Goal: Information Seeking & Learning: Learn about a topic

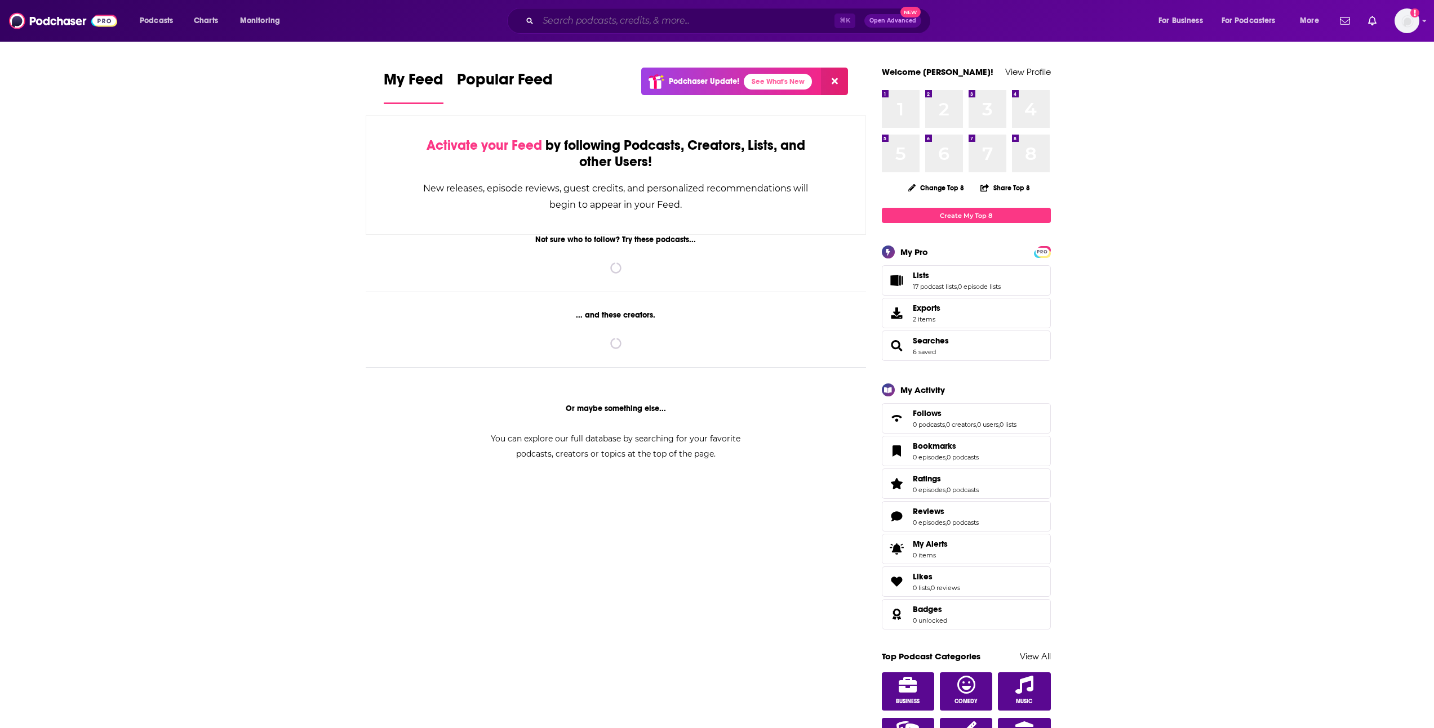
click at [655, 19] on input "Search podcasts, credits, & more..." at bounding box center [686, 21] width 296 height 18
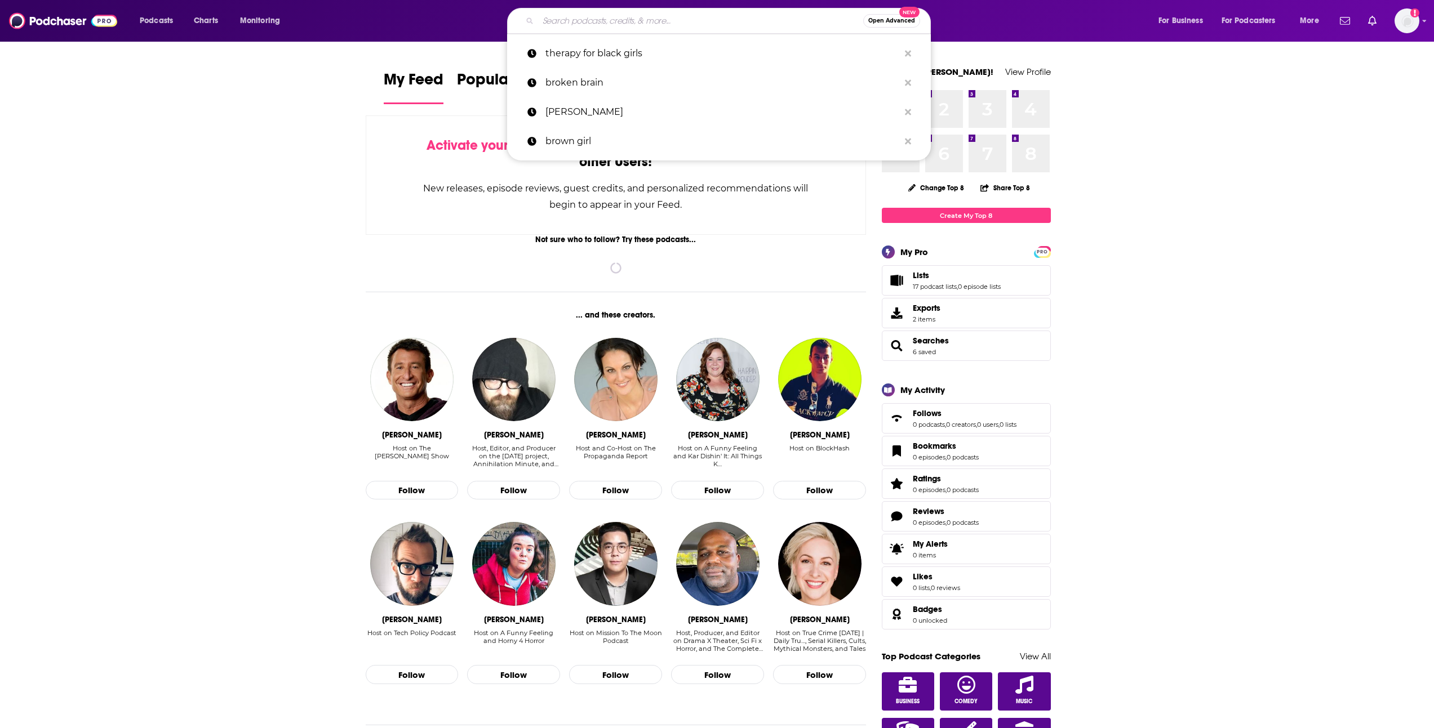
paste input "Maybe [DEMOGRAPHIC_DATA]"
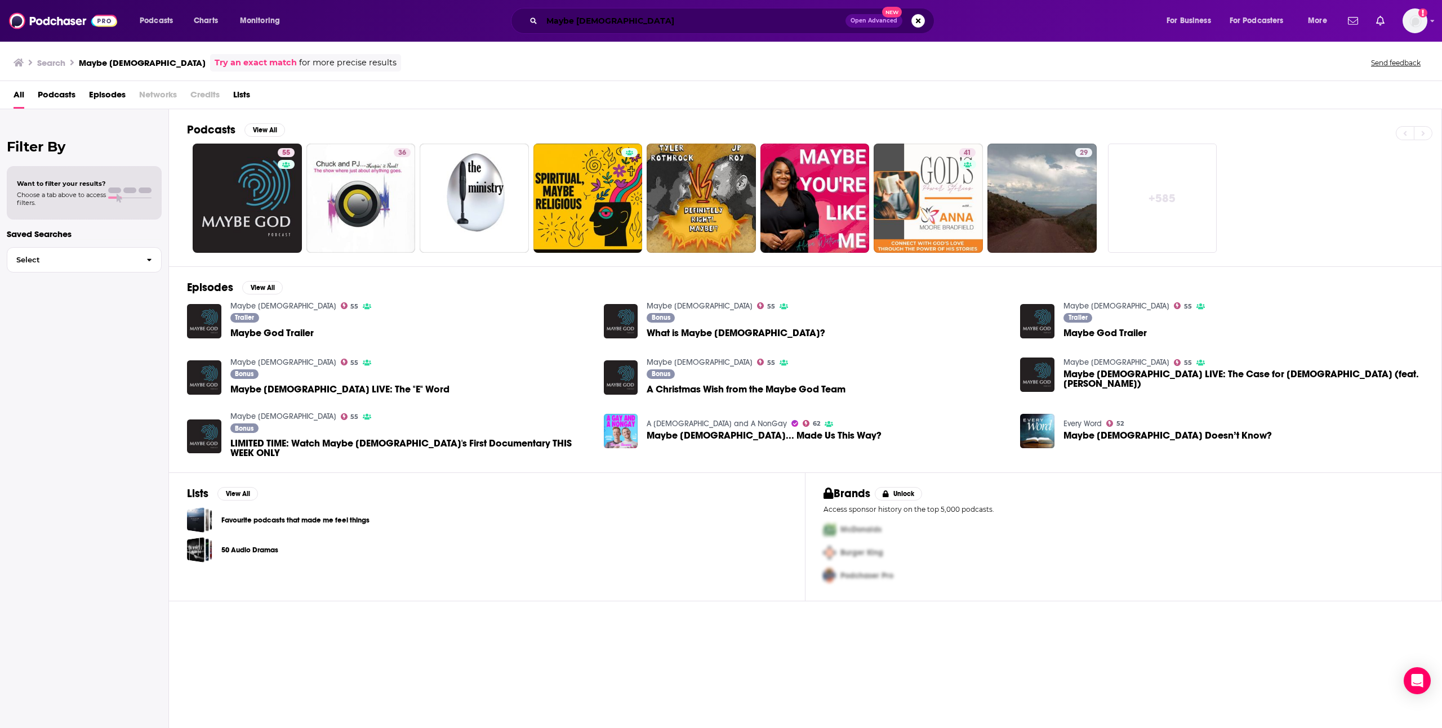
click at [593, 23] on input "Maybe [DEMOGRAPHIC_DATA]" at bounding box center [694, 21] width 304 height 18
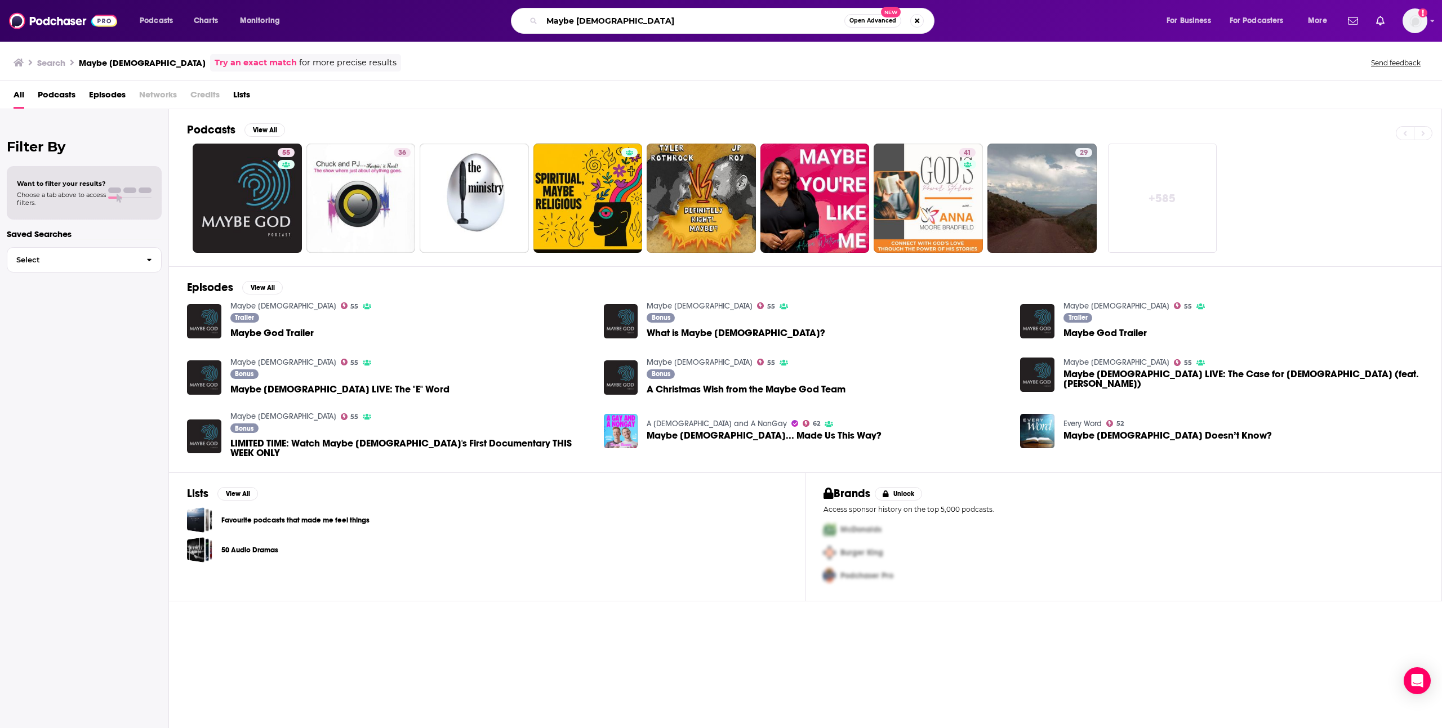
click at [593, 23] on input "Maybe [DEMOGRAPHIC_DATA]" at bounding box center [693, 21] width 303 height 18
paste input "The [DEMOGRAPHIC_DATA] Scientist podcast"
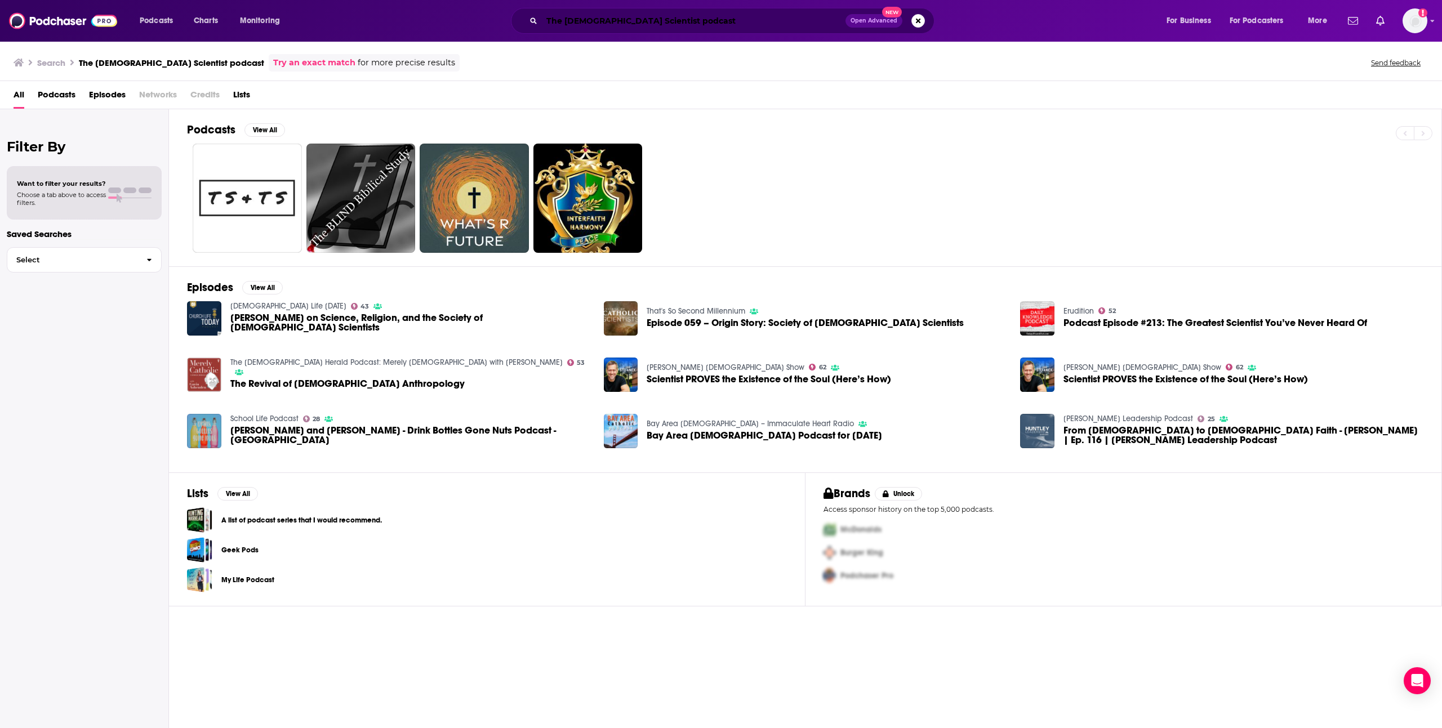
click at [647, 15] on input "The [DEMOGRAPHIC_DATA] Scientist podcast" at bounding box center [694, 21] width 304 height 18
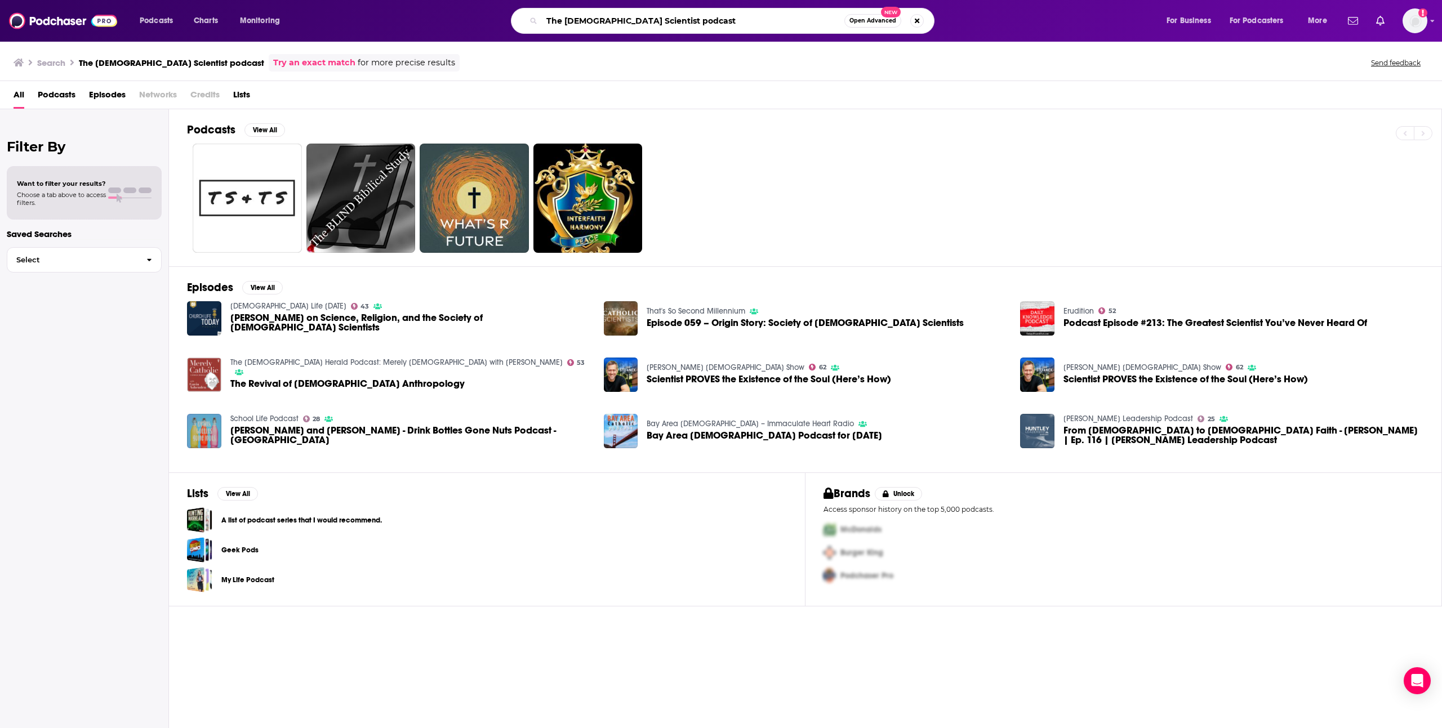
click at [660, 27] on input "The [DEMOGRAPHIC_DATA] Scientist podcast" at bounding box center [693, 21] width 303 height 18
click at [660, 26] on input "The [DEMOGRAPHIC_DATA] Scientist podcast" at bounding box center [693, 21] width 303 height 18
click at [657, 34] on div "Podcasts Charts Monitoring The [DEMOGRAPHIC_DATA] Scientist podcast Open Advanc…" at bounding box center [721, 21] width 1442 height 42
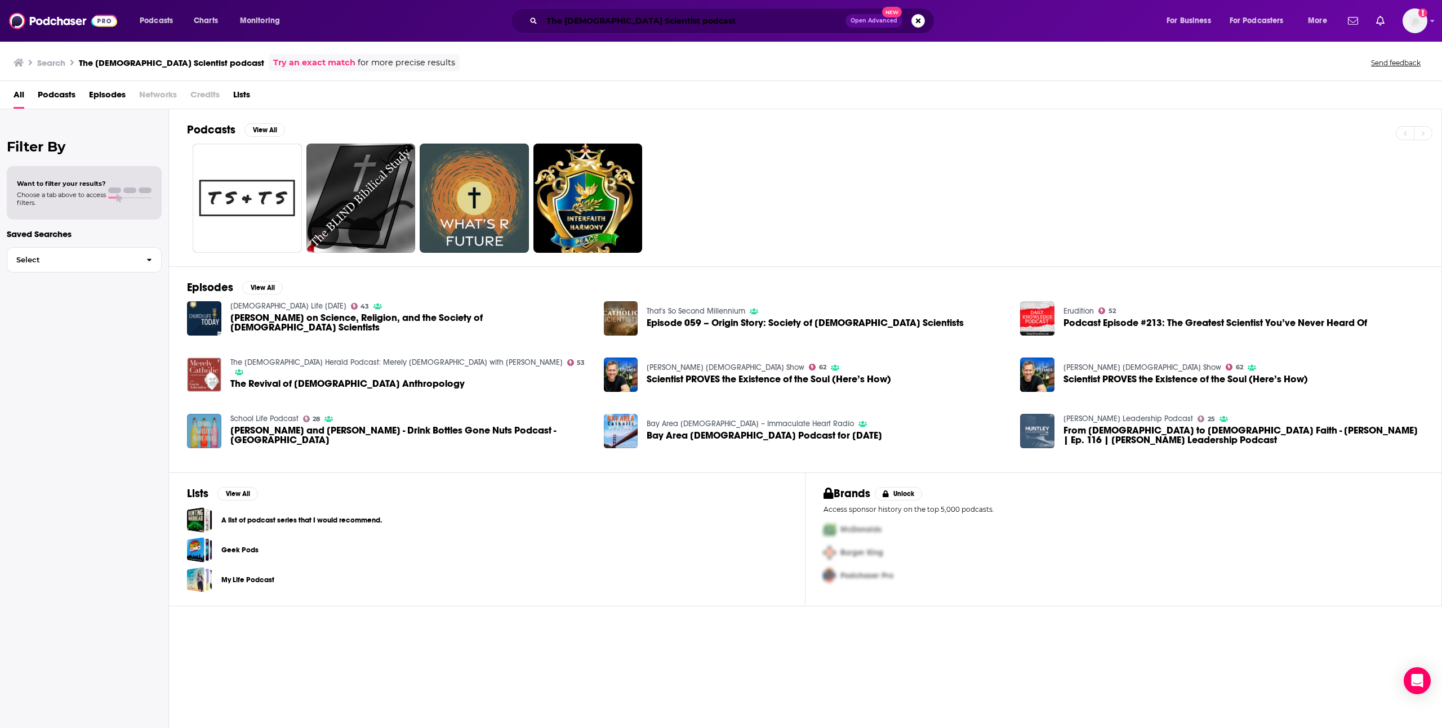
click at [656, 24] on input "The [DEMOGRAPHIC_DATA] Scientist podcast" at bounding box center [694, 21] width 304 height 18
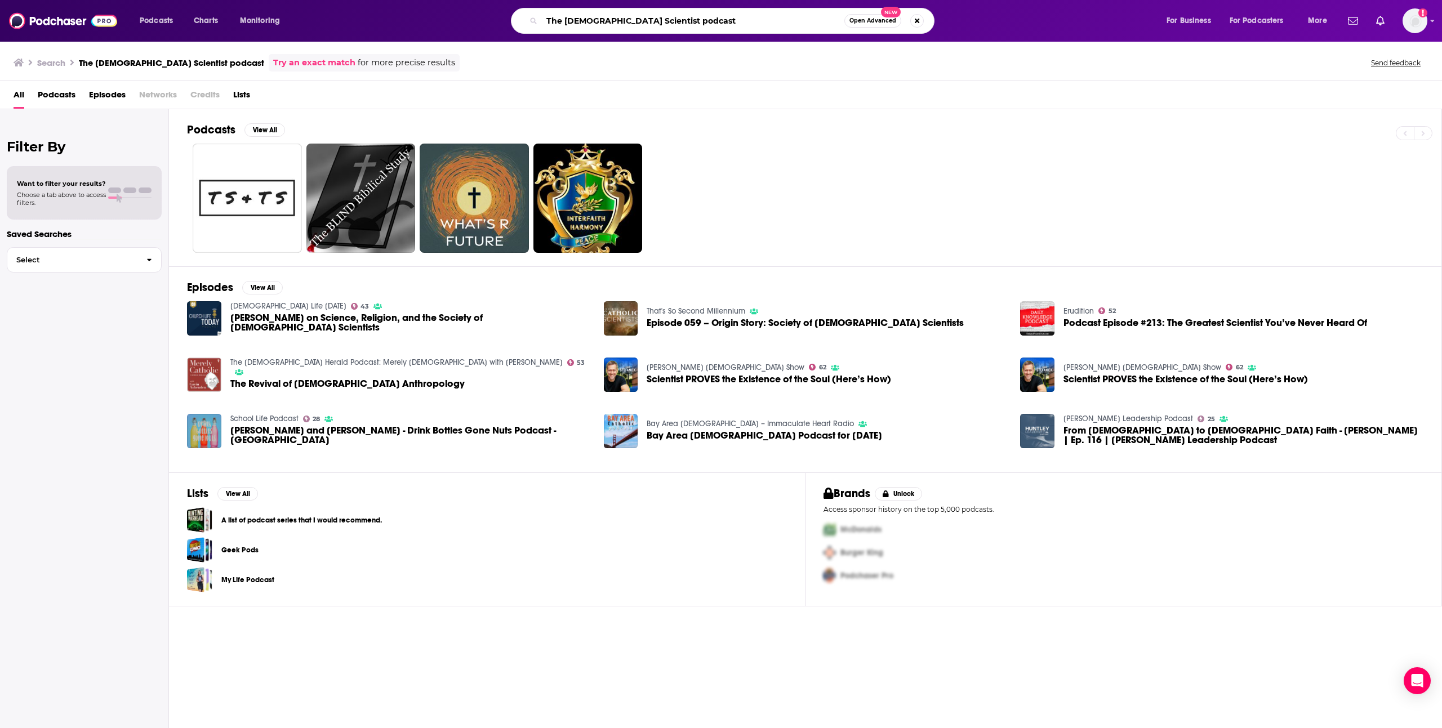
click at [656, 24] on input "The [DEMOGRAPHIC_DATA] Scientist podcast" at bounding box center [693, 21] width 303 height 18
type input "The [DEMOGRAPHIC_DATA] Scientist"
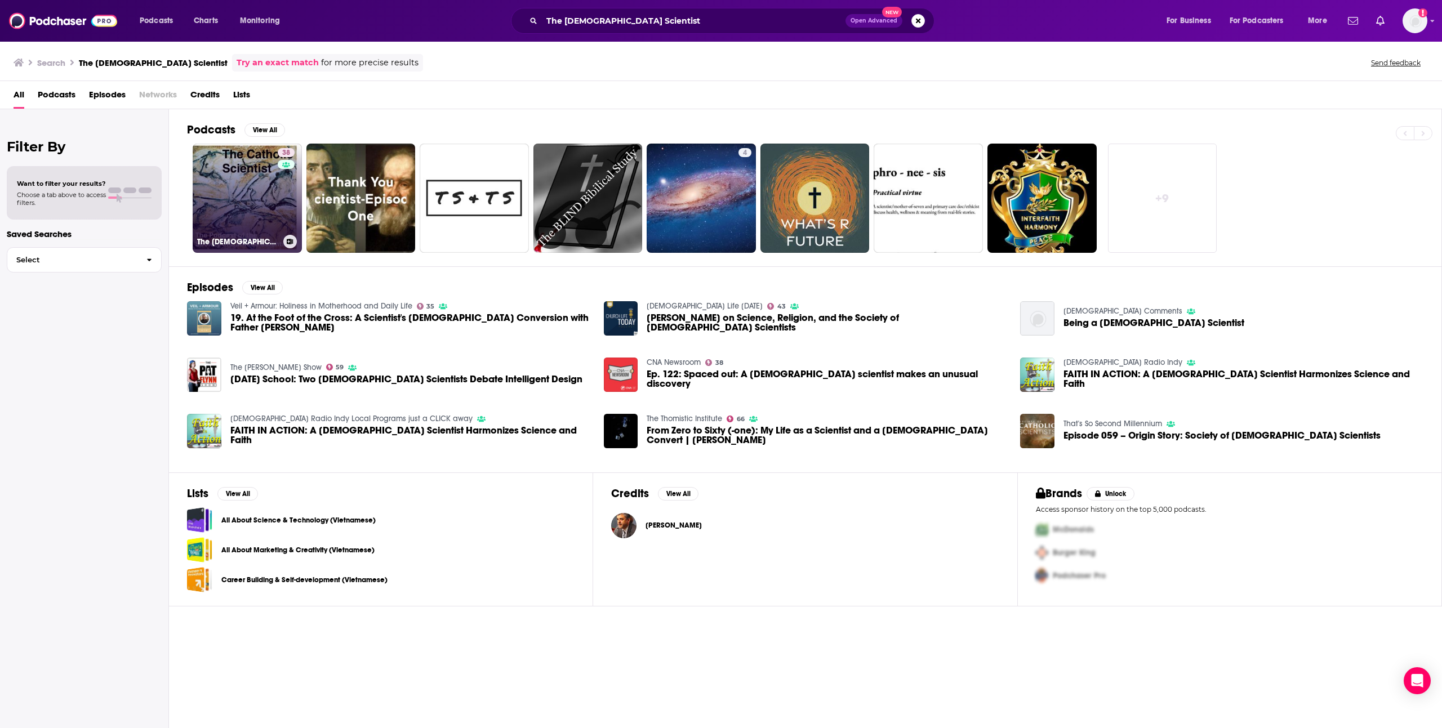
click at [254, 202] on link "38 The [DEMOGRAPHIC_DATA] Scientist" at bounding box center [247, 198] width 109 height 109
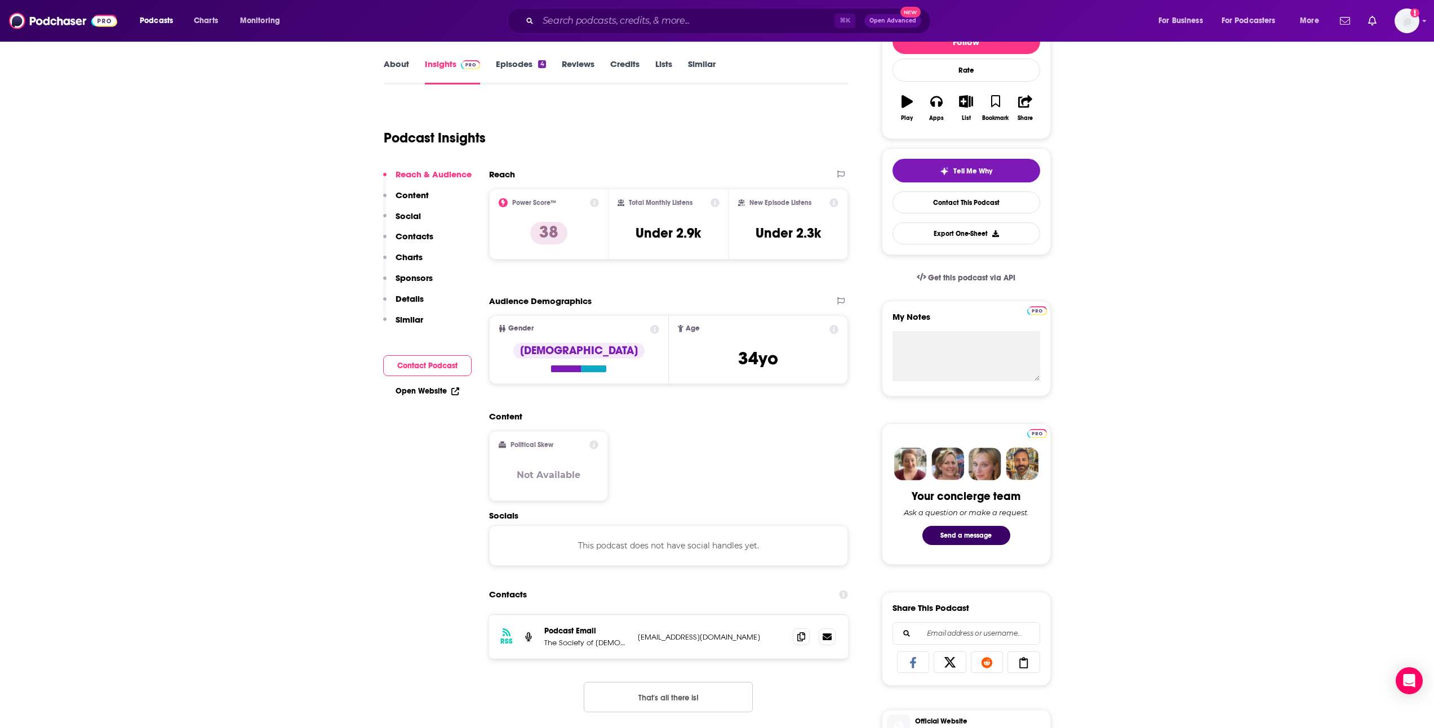
scroll to position [155, 0]
click at [804, 632] on span at bounding box center [801, 637] width 17 height 17
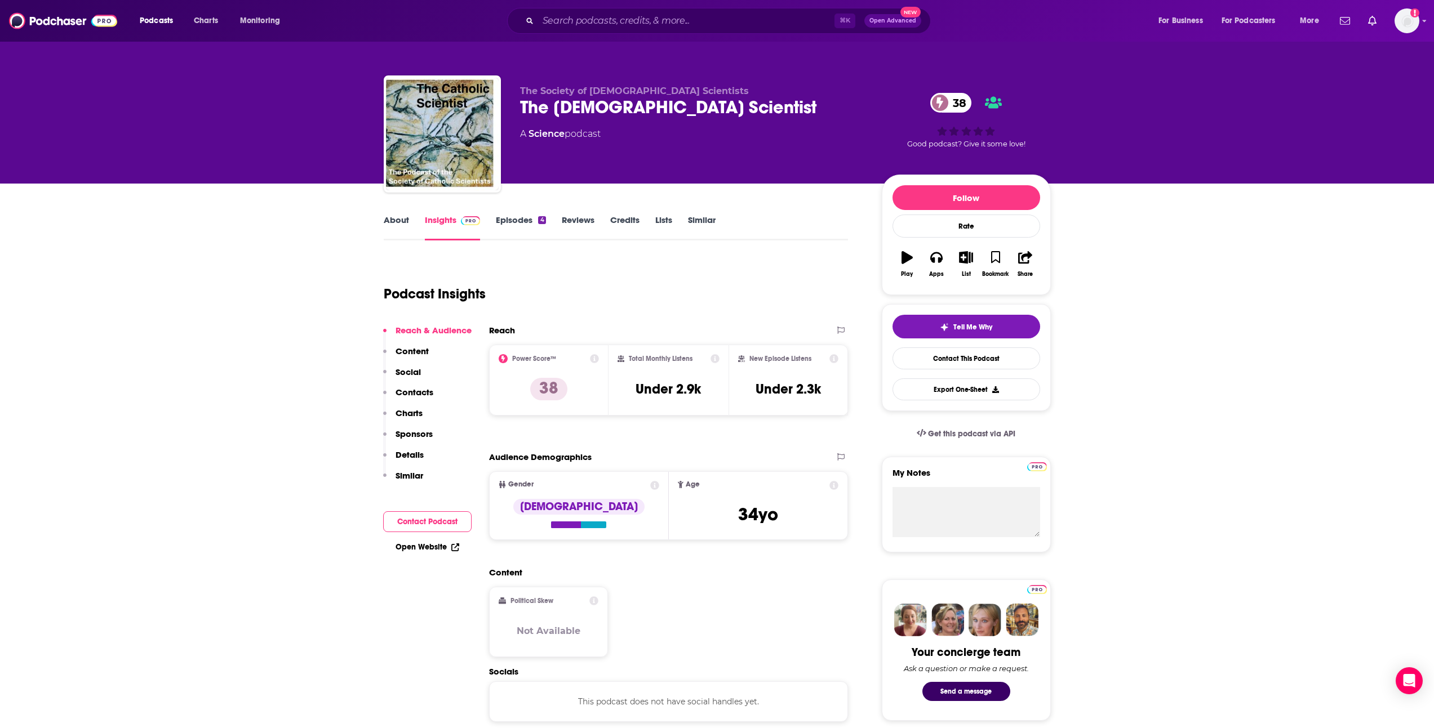
click at [402, 221] on link "About" at bounding box center [396, 228] width 25 height 26
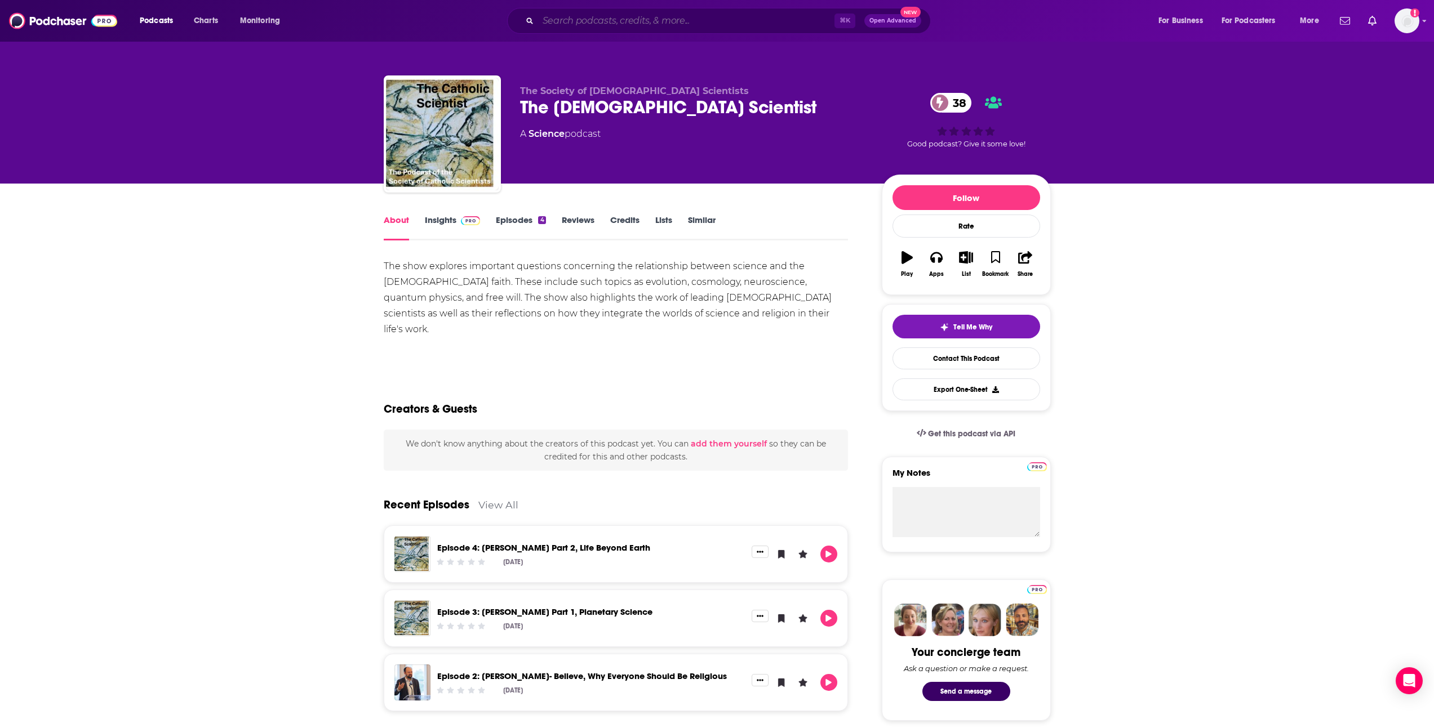
click at [586, 14] on input "Search podcasts, credits, & more..." at bounding box center [686, 21] width 296 height 18
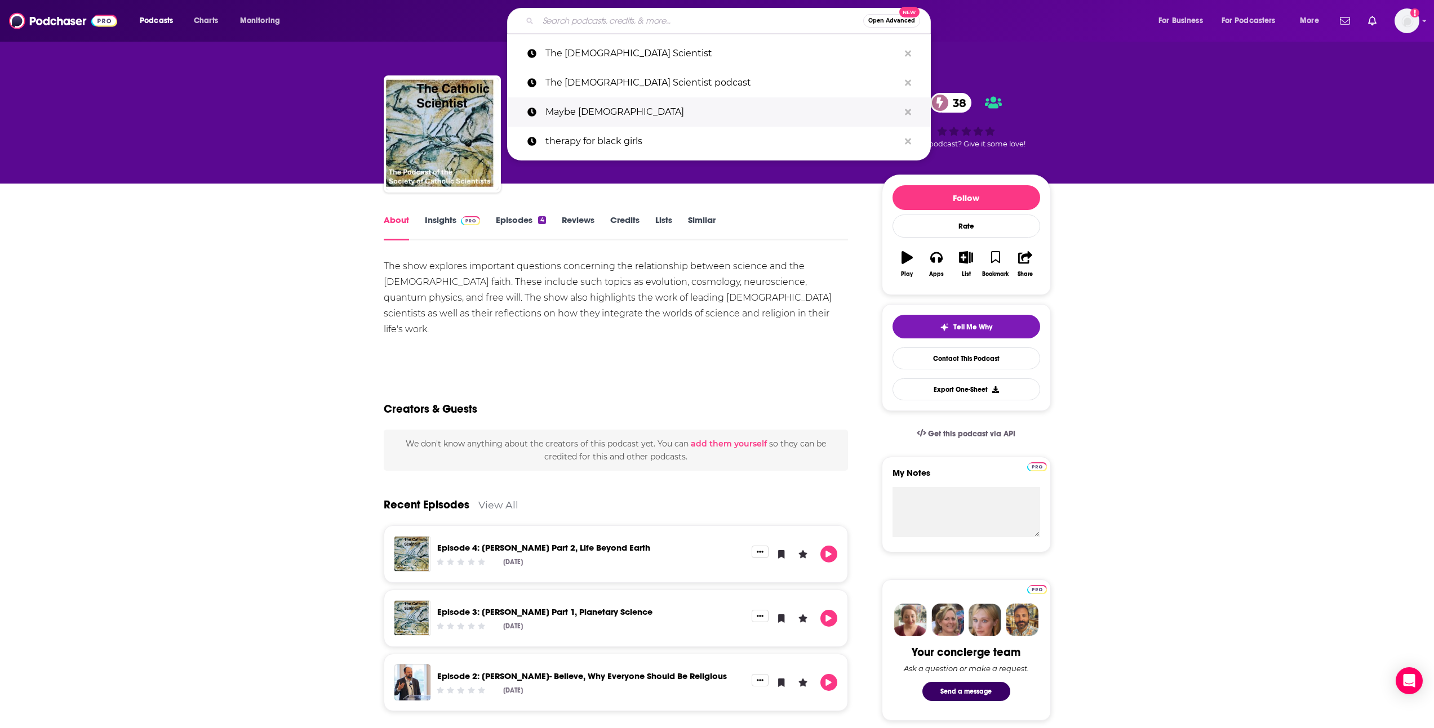
click at [591, 112] on p "Maybe [DEMOGRAPHIC_DATA]" at bounding box center [722, 111] width 354 height 29
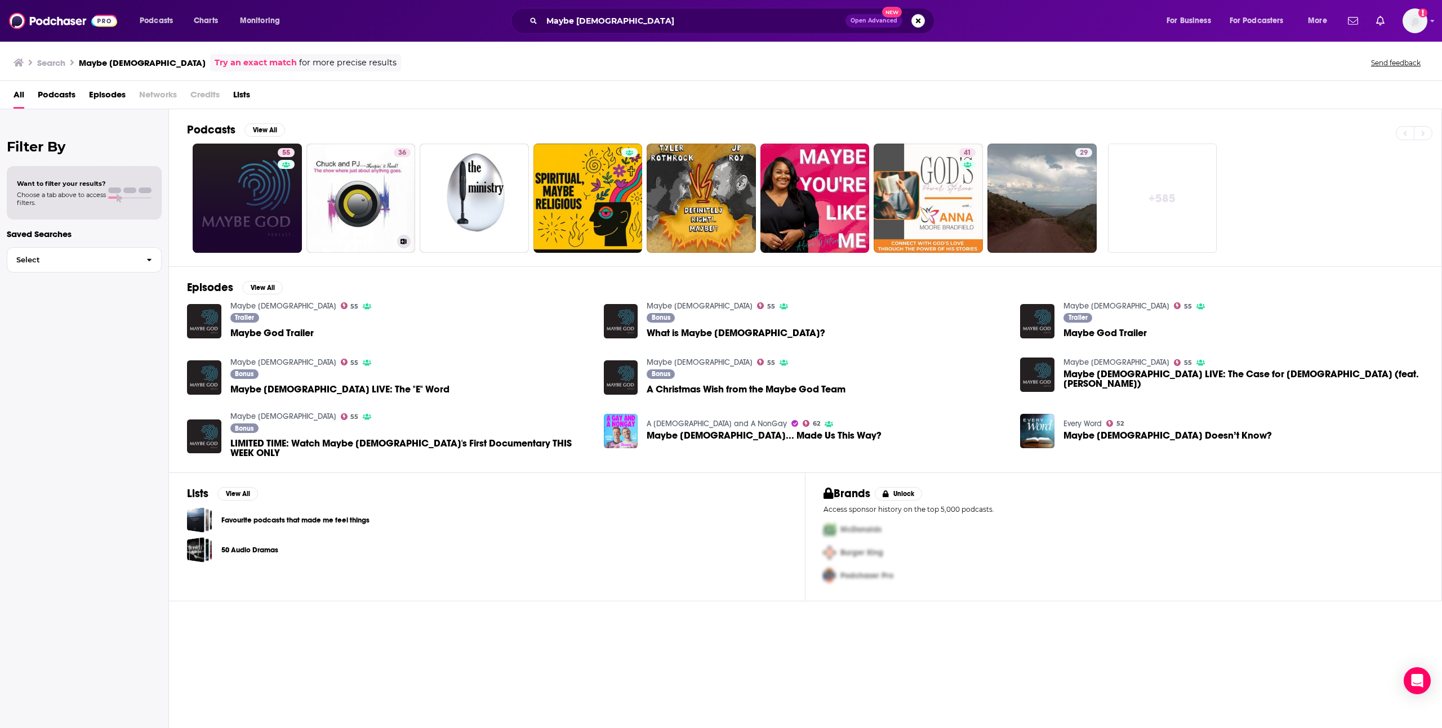
click at [262, 158] on link "55" at bounding box center [247, 198] width 109 height 109
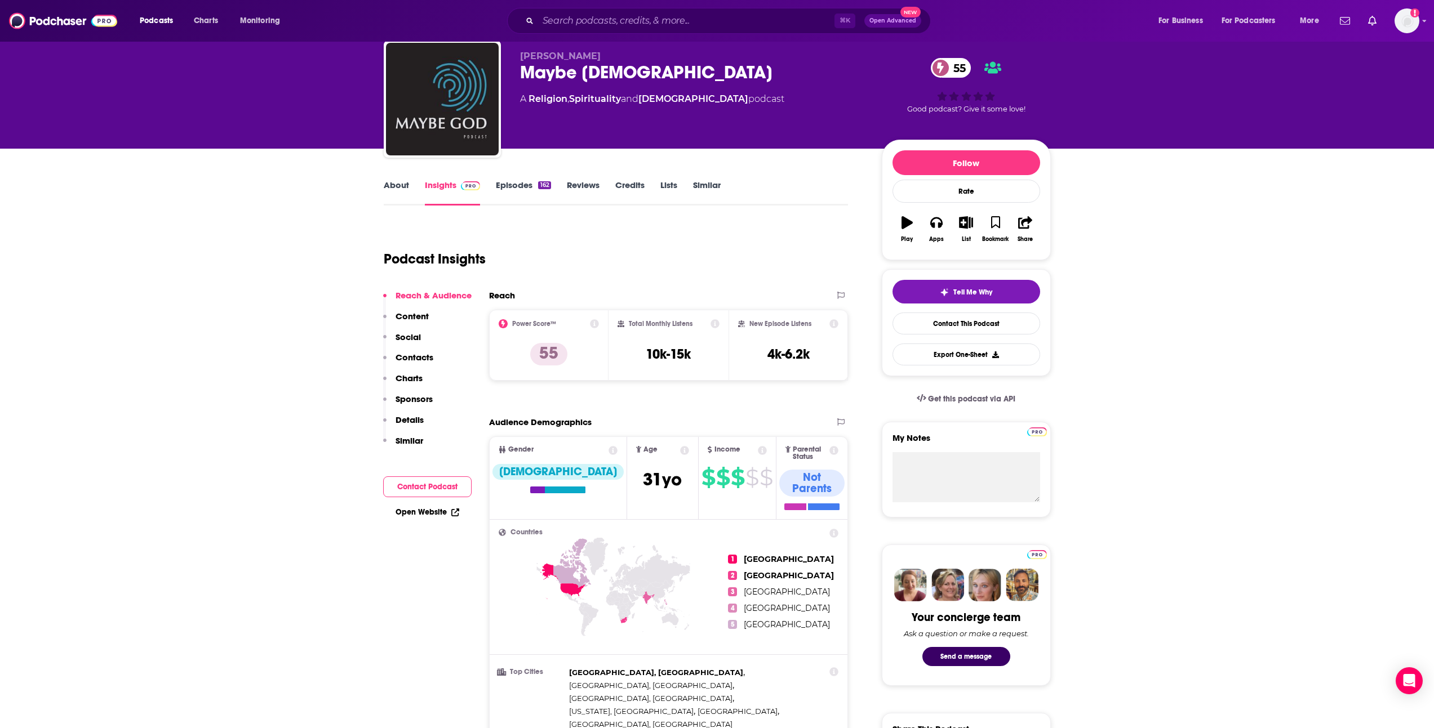
scroll to position [34, 0]
